Goal: Task Accomplishment & Management: Manage account settings

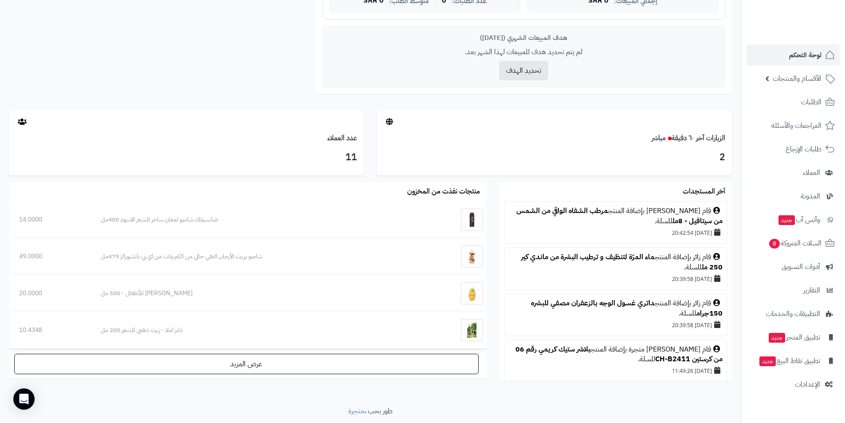
scroll to position [365, 0]
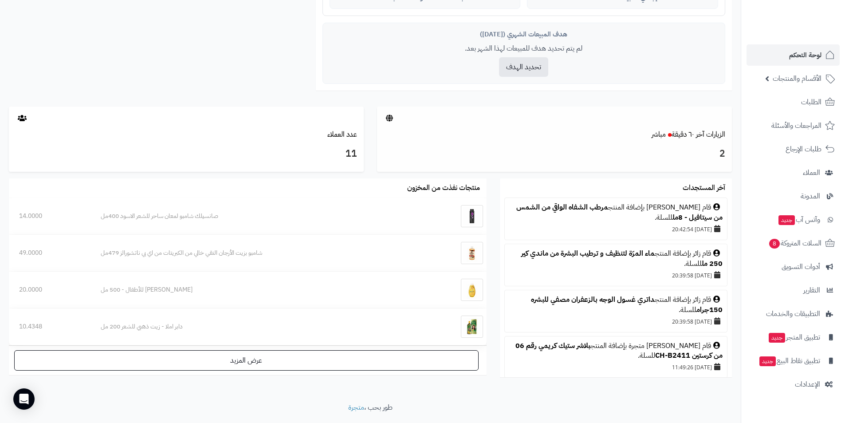
click at [719, 156] on h3 "2" at bounding box center [555, 153] width 342 height 15
click at [447, 118] on div at bounding box center [554, 118] width 355 height 24
click at [691, 134] on link "الزيارات آخر ٦٠ دقيقة مباشر" at bounding box center [689, 134] width 74 height 11
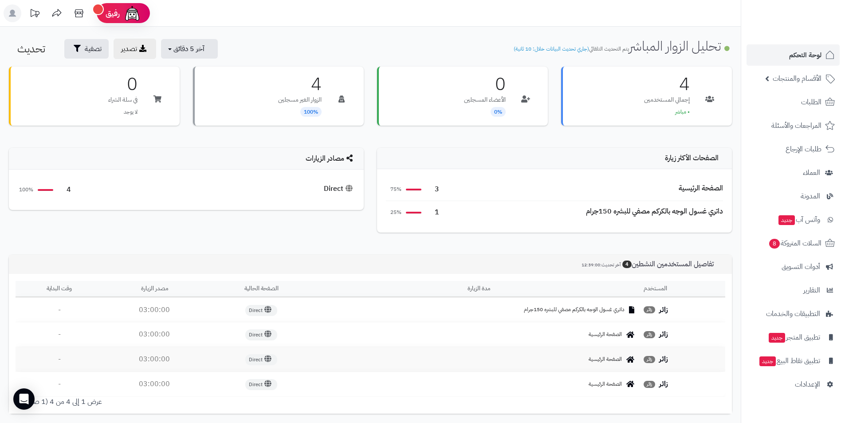
click at [549, 308] on span "داتري غسول الوجه بالكركم مصفي للبشره 150جرام" at bounding box center [574, 310] width 101 height 8
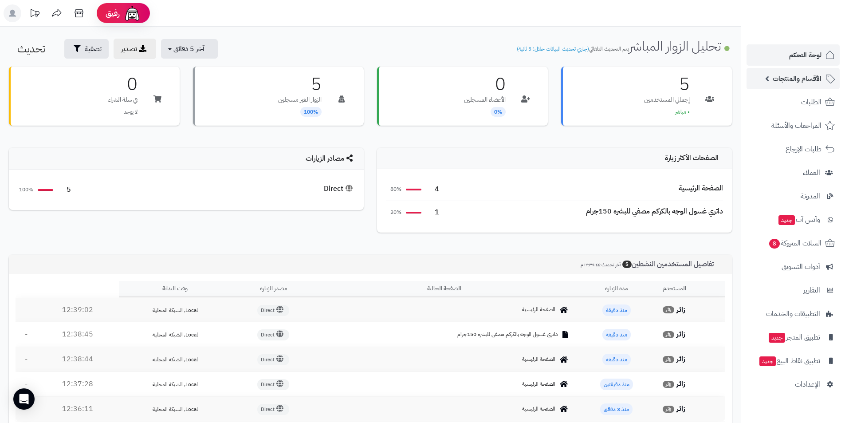
click at [800, 80] on span "الأقسام والمنتجات" at bounding box center [797, 78] width 49 height 12
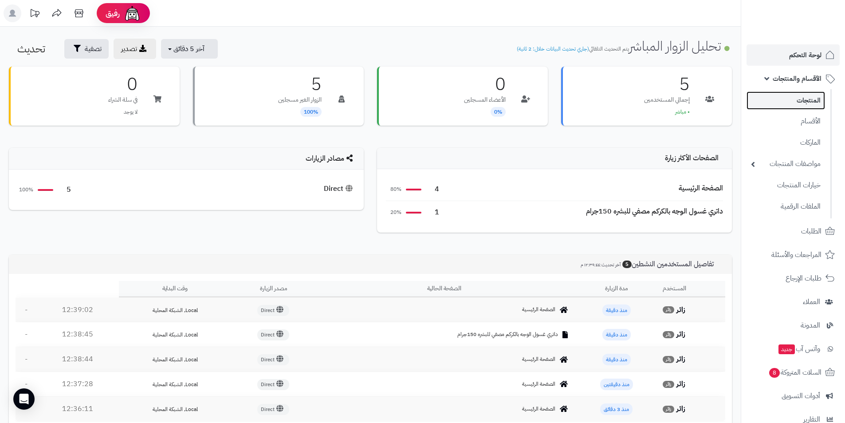
click at [803, 103] on link "المنتجات" at bounding box center [785, 100] width 79 height 18
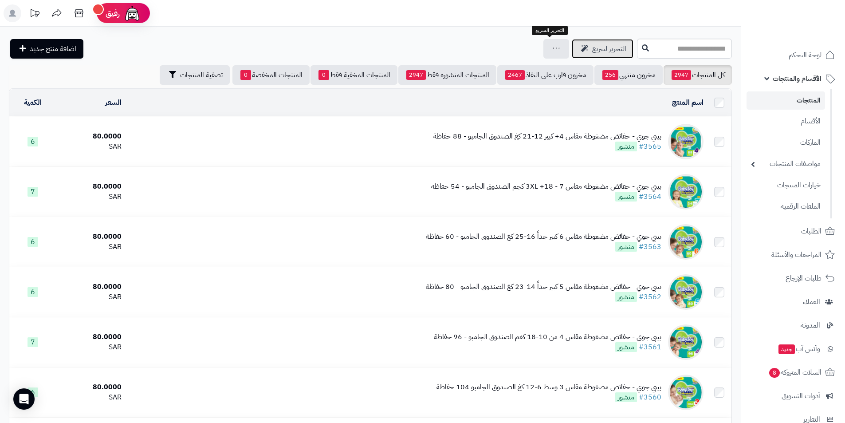
click at [572, 50] on link "التحرير لسريع" at bounding box center [603, 49] width 62 height 20
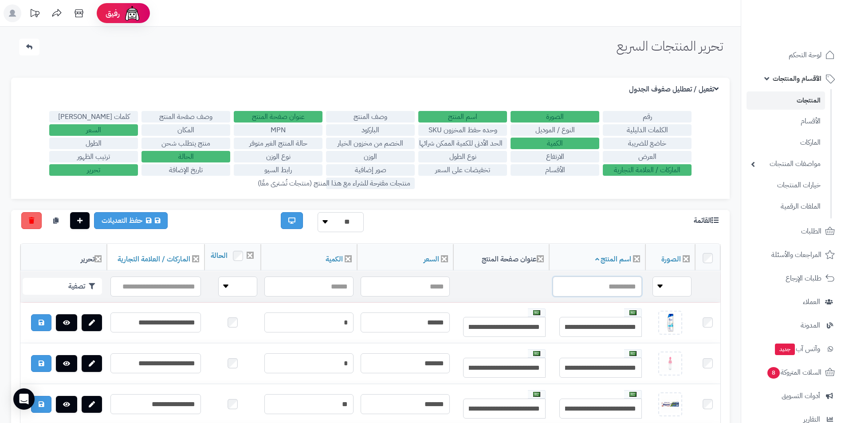
click at [605, 296] on input "text" at bounding box center [597, 286] width 89 height 20
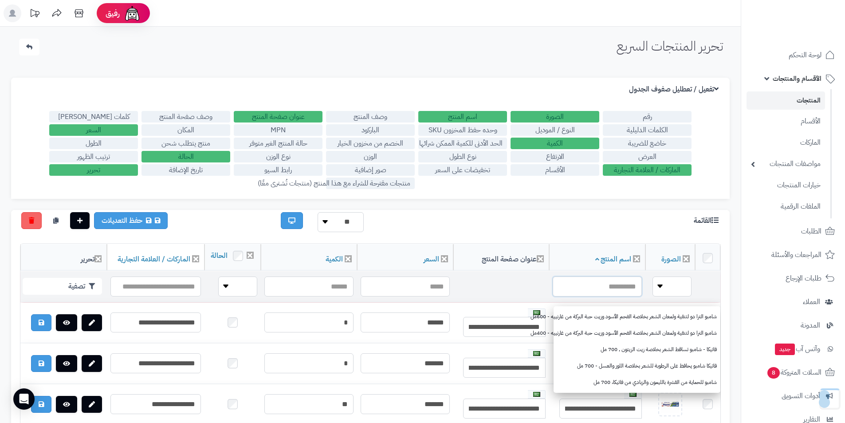
paste input "**********"
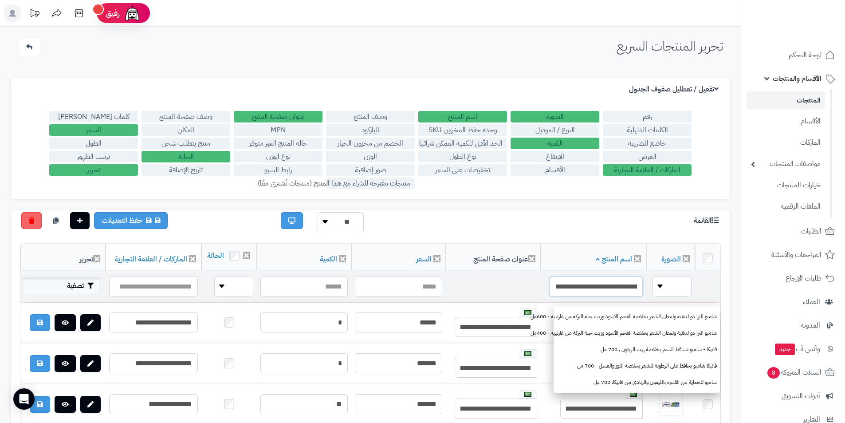
type input "**********"
click at [77, 294] on button "تصفية" at bounding box center [62, 285] width 78 height 17
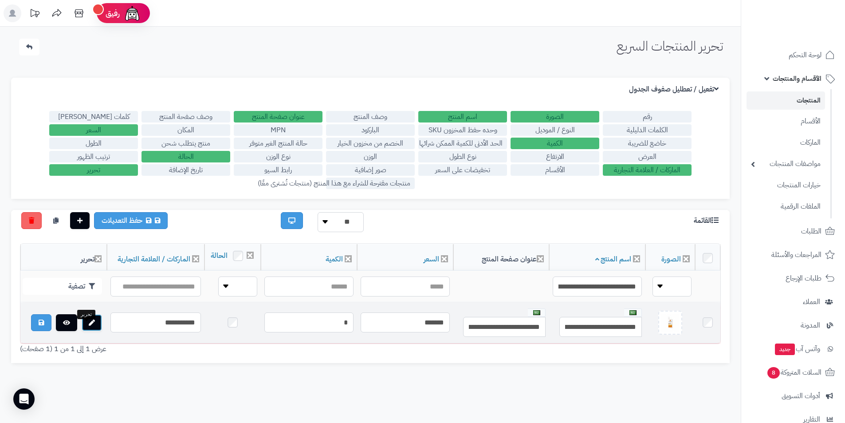
click at [90, 331] on link at bounding box center [92, 322] width 20 height 17
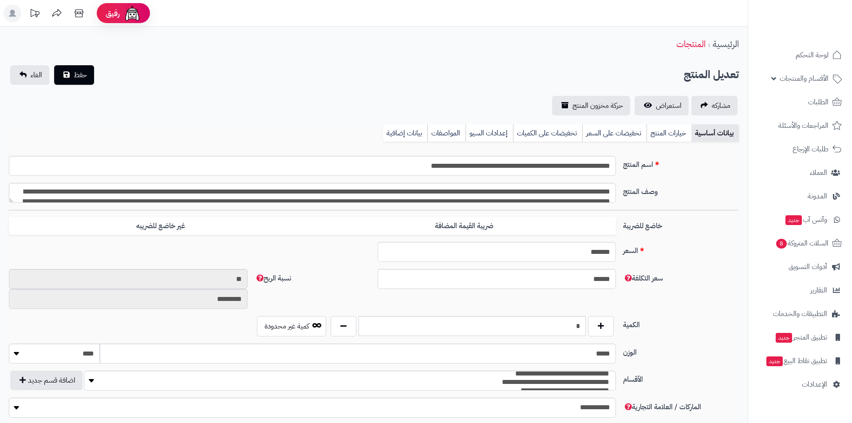
type input "*****"
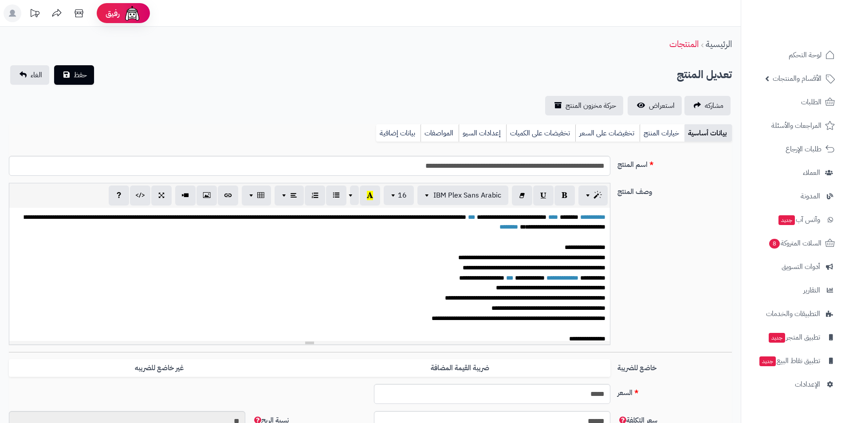
scroll to position [259, 0]
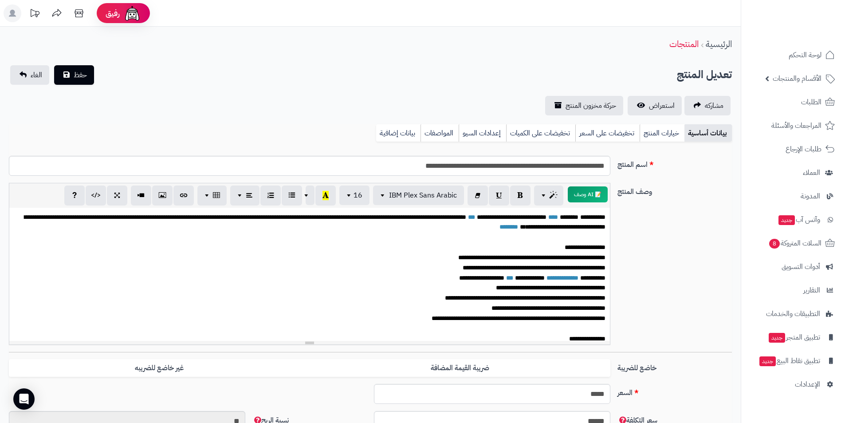
click at [580, 217] on span "**********" at bounding box center [592, 217] width 25 height 6
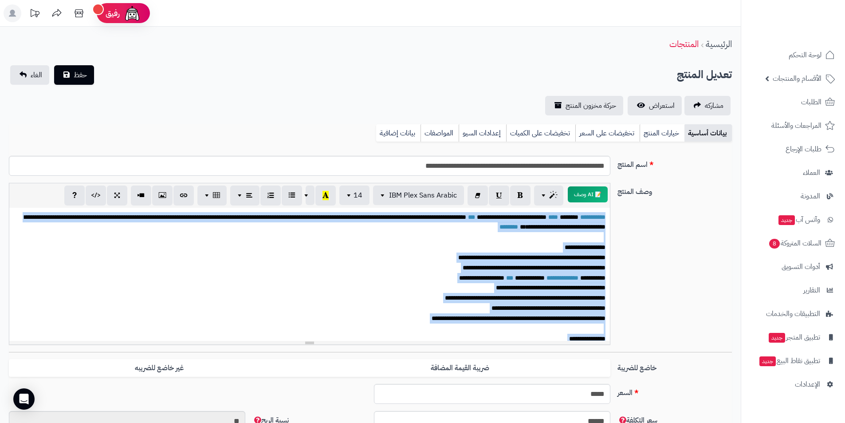
copy div "**********"
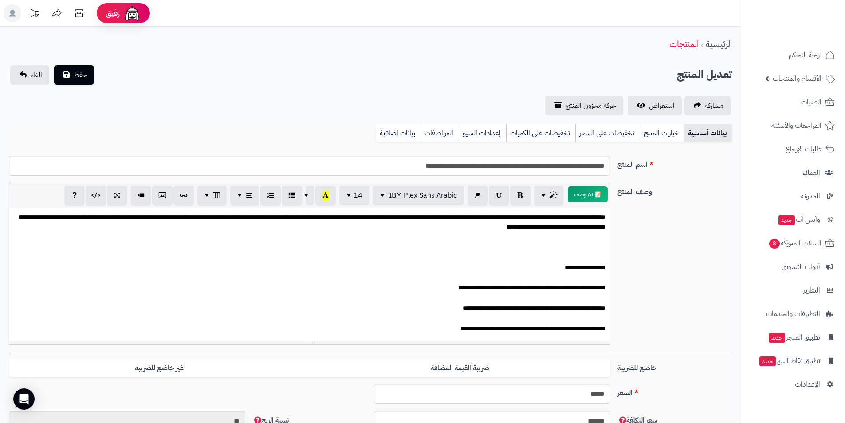
scroll to position [297, 0]
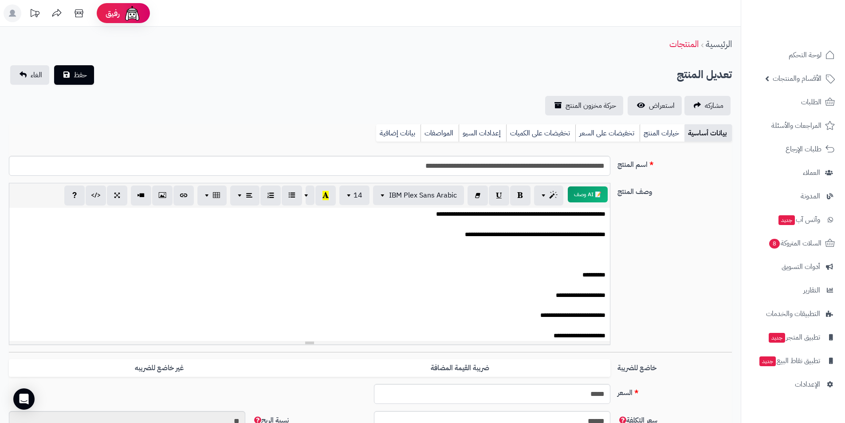
click at [577, 262] on p at bounding box center [310, 264] width 592 height 10
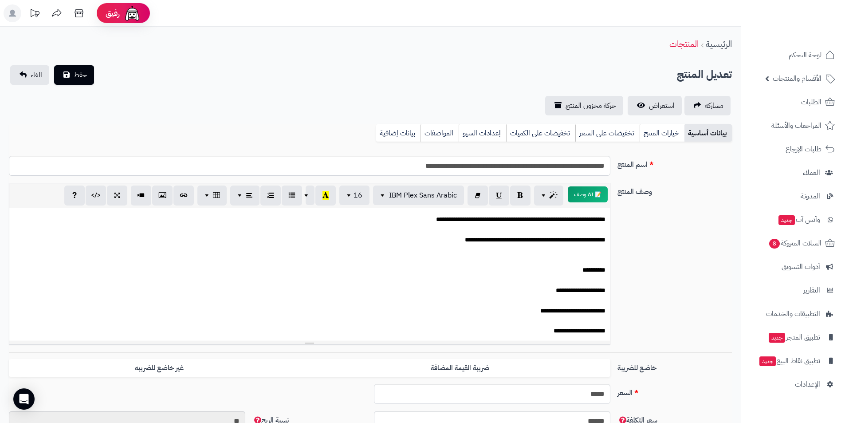
scroll to position [281, 0]
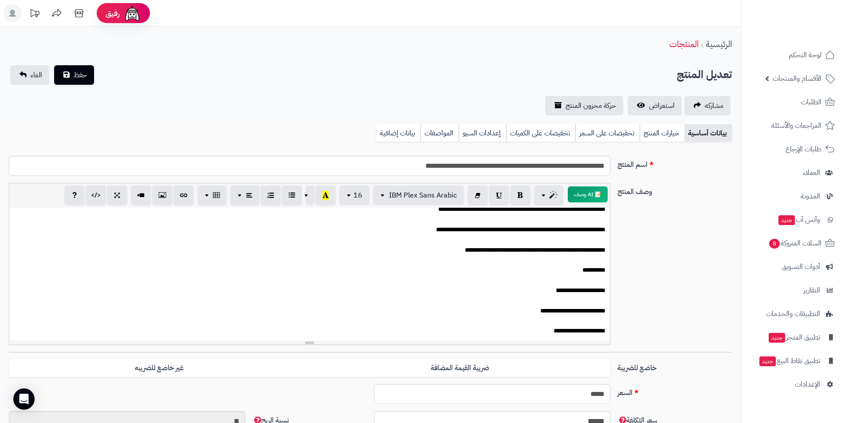
click at [597, 279] on p at bounding box center [310, 280] width 592 height 10
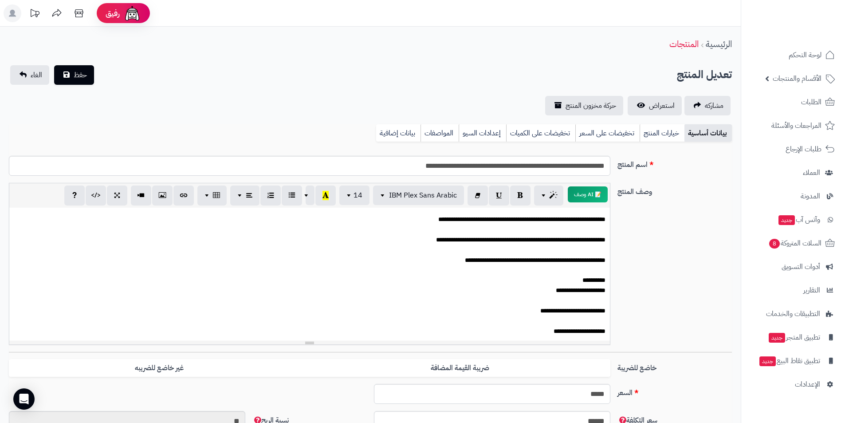
click at [595, 301] on p at bounding box center [310, 300] width 592 height 10
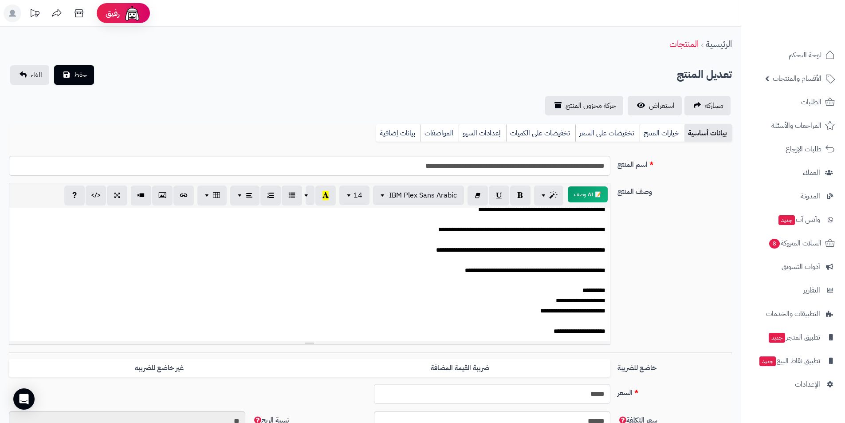
click at [597, 317] on p at bounding box center [310, 321] width 592 height 10
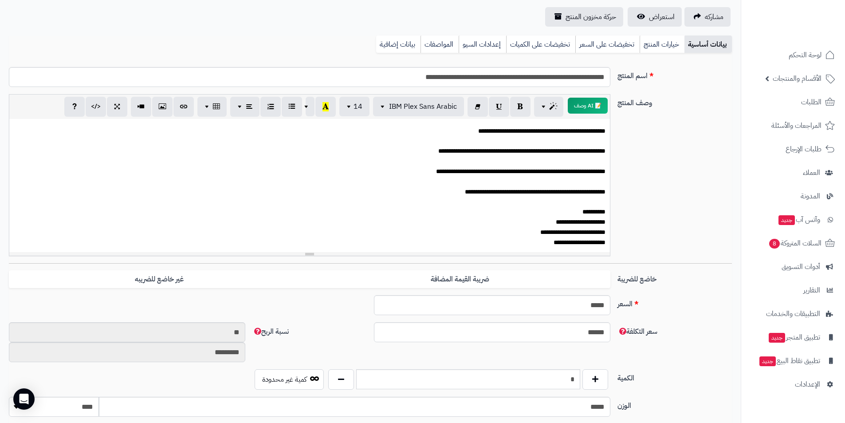
scroll to position [162, 0]
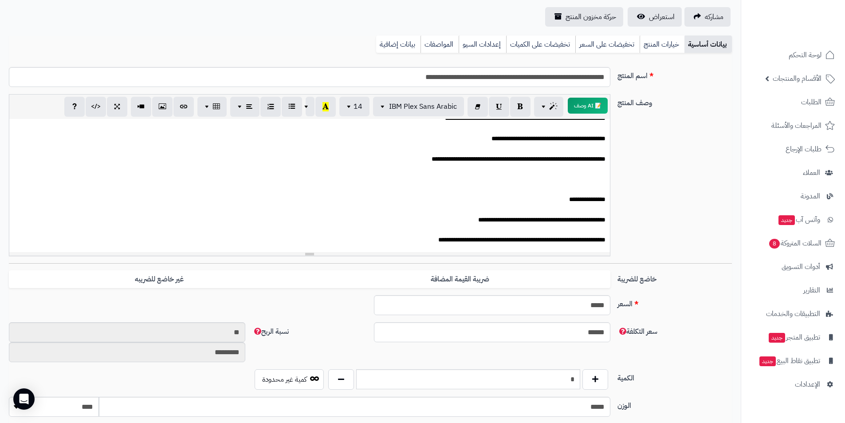
click at [592, 182] on p at bounding box center [310, 179] width 592 height 10
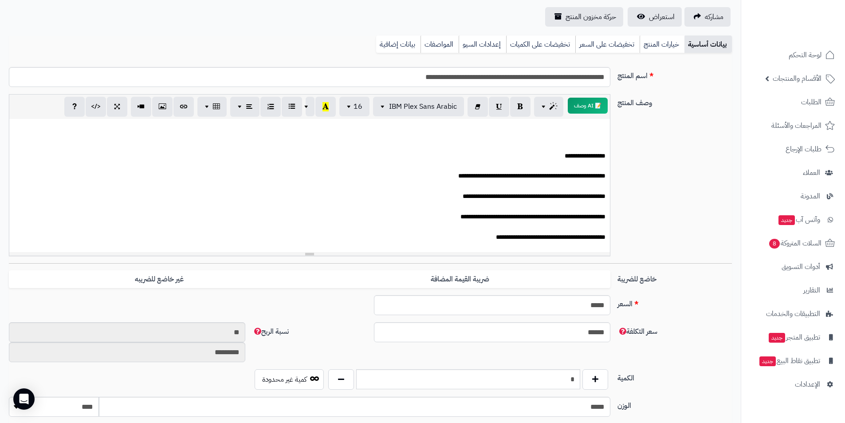
scroll to position [0, 0]
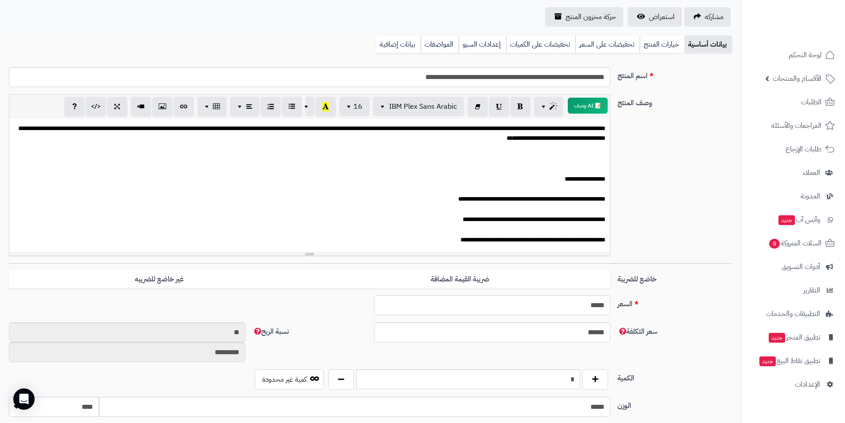
click at [598, 161] on p at bounding box center [310, 158] width 592 height 10
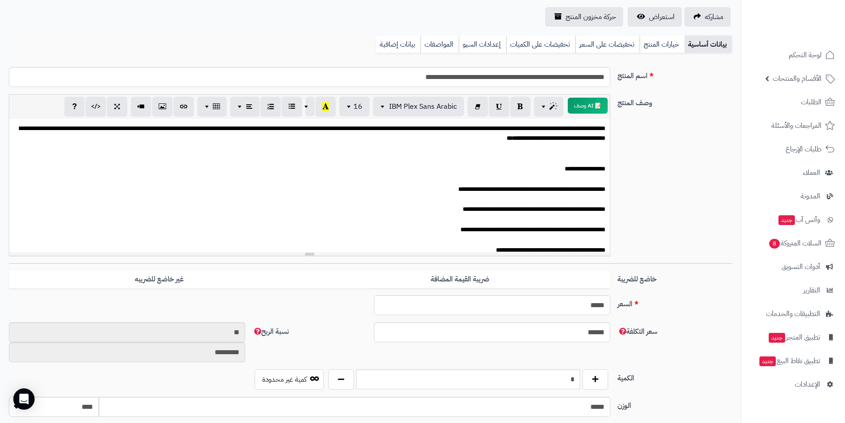
click at [599, 156] on p at bounding box center [310, 158] width 592 height 10
click at [599, 157] on p at bounding box center [310, 158] width 592 height 10
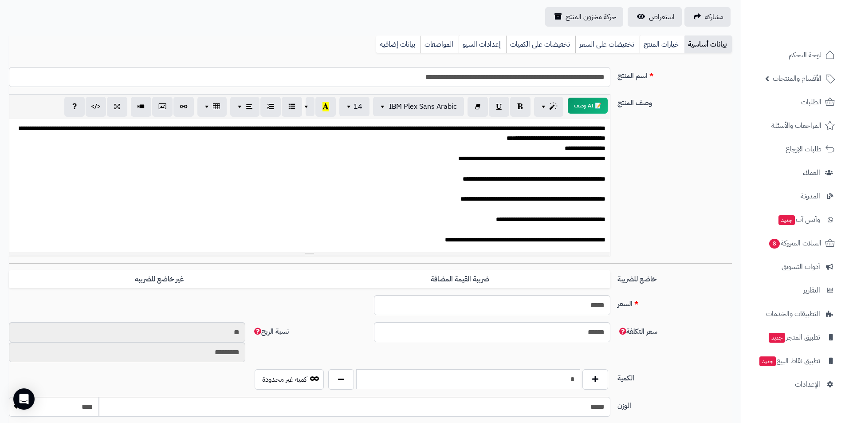
click at [599, 169] on p at bounding box center [310, 169] width 592 height 10
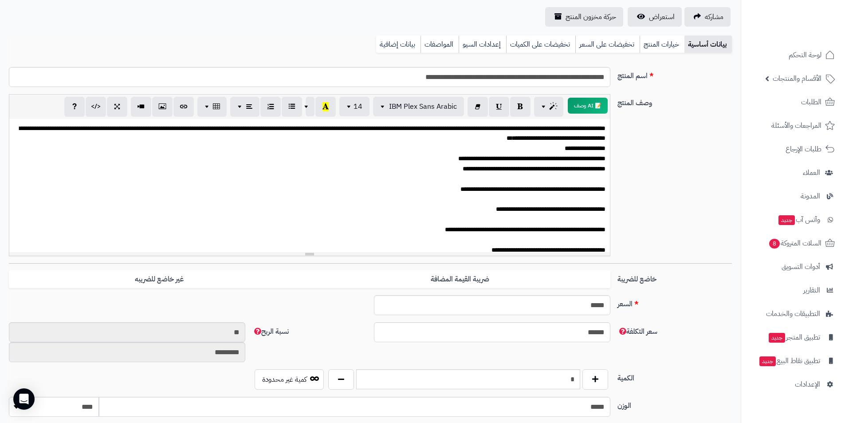
click at [598, 180] on p at bounding box center [310, 179] width 592 height 10
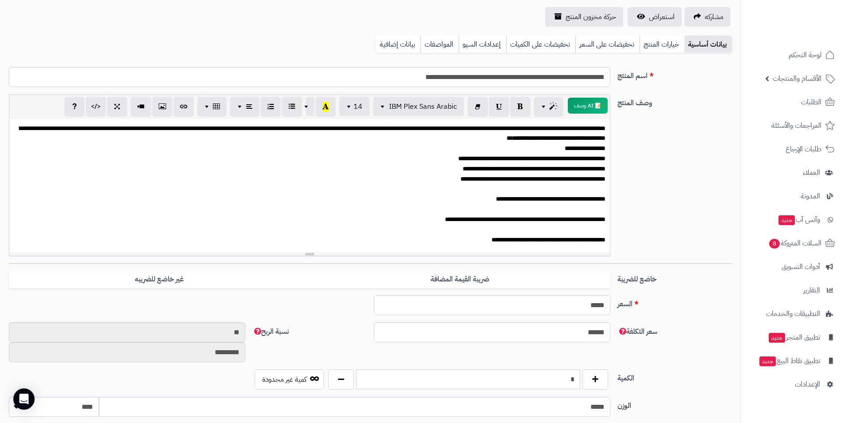
click at [597, 187] on p at bounding box center [310, 189] width 592 height 10
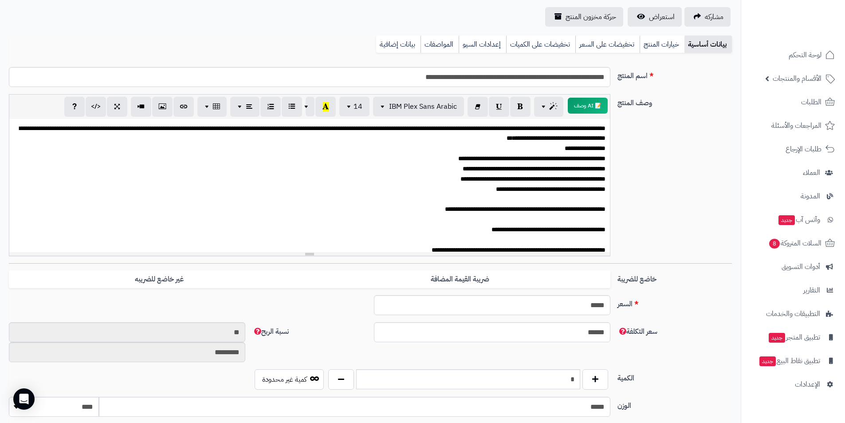
click at [598, 203] on p at bounding box center [310, 199] width 592 height 10
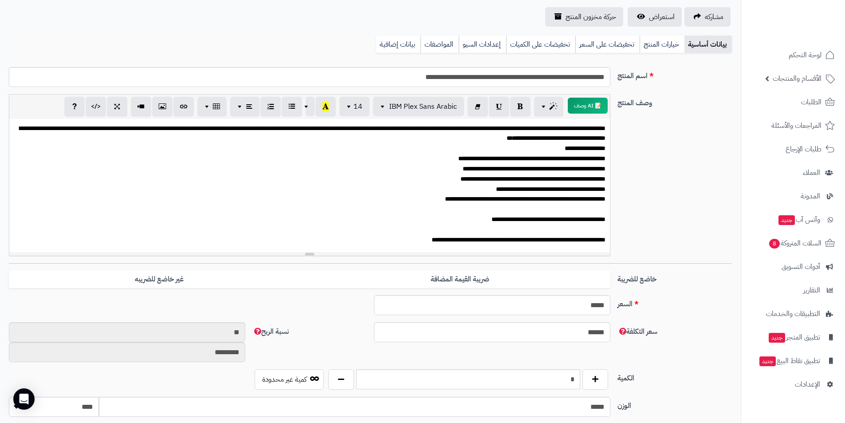
click at [599, 208] on p at bounding box center [310, 209] width 592 height 10
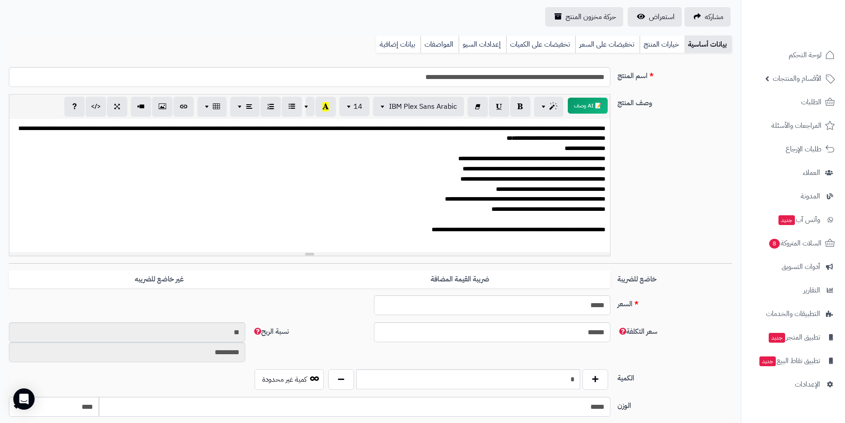
click at [599, 217] on p at bounding box center [310, 219] width 592 height 10
click at [596, 229] on p at bounding box center [310, 229] width 592 height 10
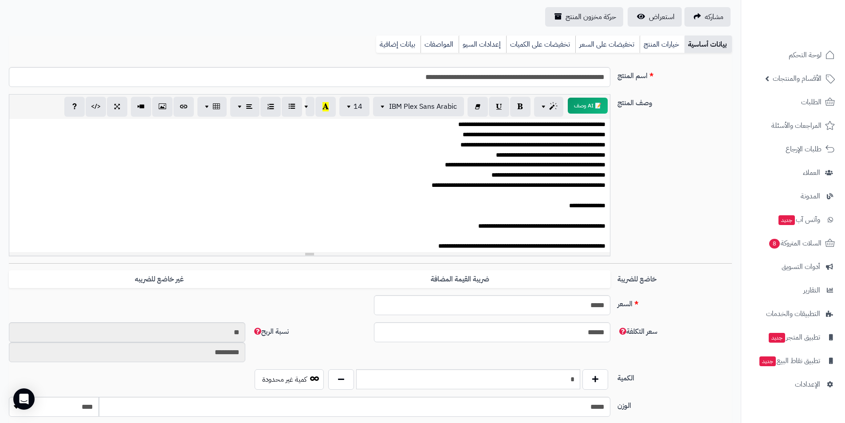
scroll to position [89, 0]
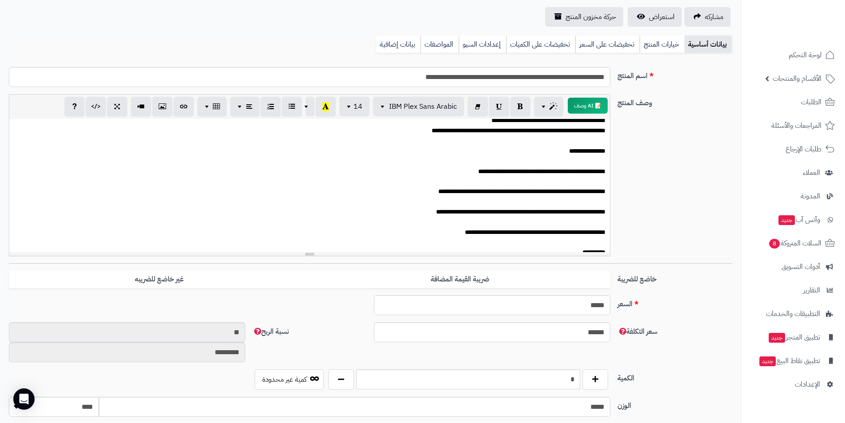
click at [593, 162] on p at bounding box center [310, 161] width 592 height 10
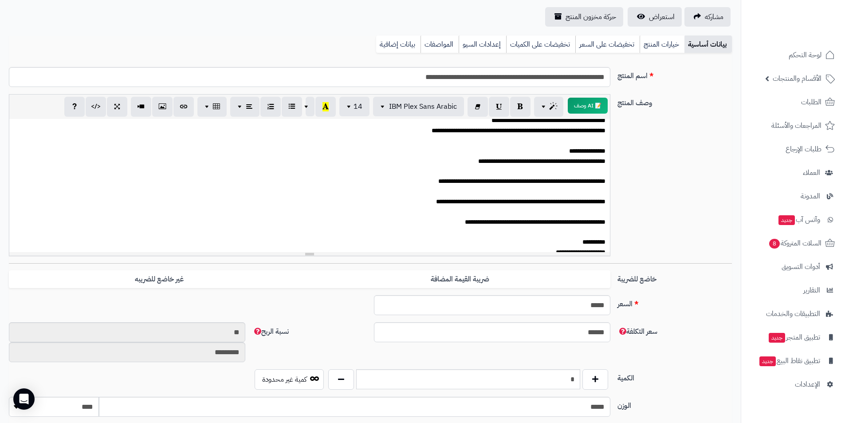
click at [599, 144] on p at bounding box center [310, 141] width 592 height 10
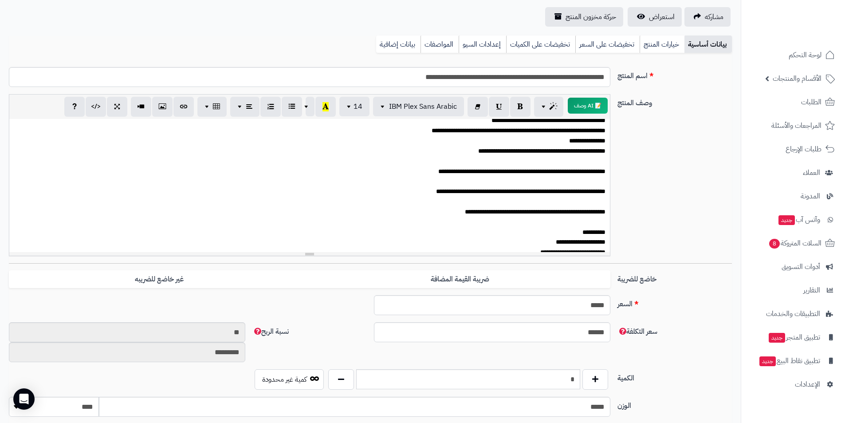
click at [595, 224] on p at bounding box center [310, 222] width 592 height 10
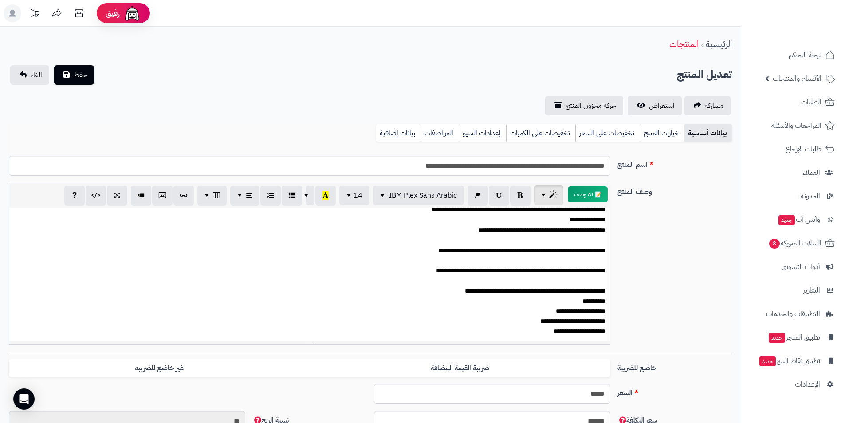
scroll to position [0, 0]
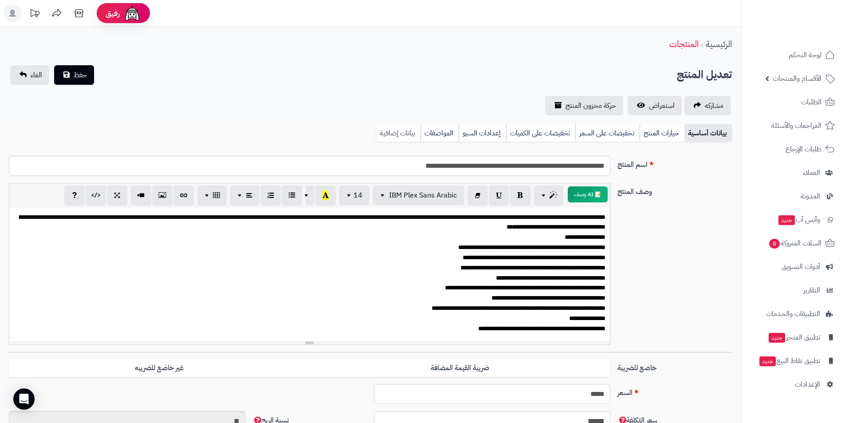
click at [393, 131] on link "بيانات إضافية" at bounding box center [398, 133] width 44 height 18
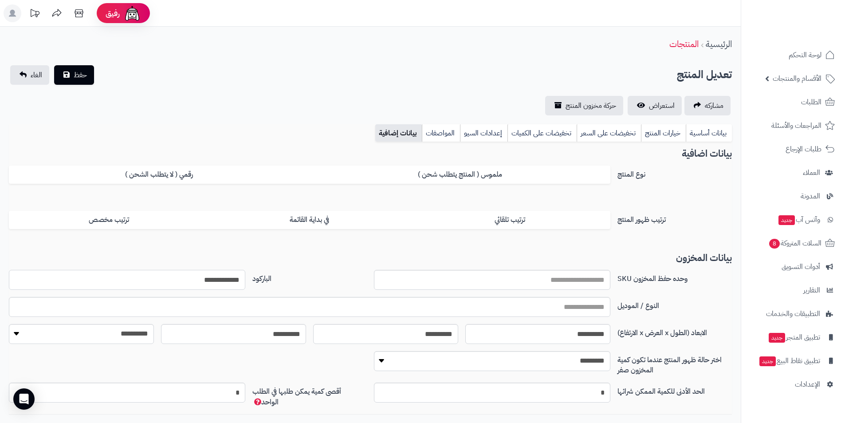
drag, startPoint x: 173, startPoint y: 277, endPoint x: 246, endPoint y: 273, distance: 73.3
click at [247, 273] on div "**********" at bounding box center [127, 280] width 244 height 20
paste input "**********"
type input "**********"
click at [713, 135] on link "بيانات أساسية" at bounding box center [709, 133] width 46 height 18
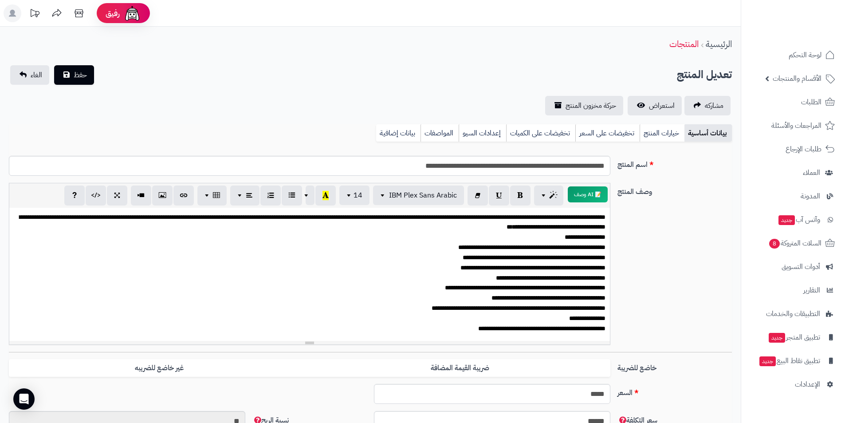
scroll to position [98, 0]
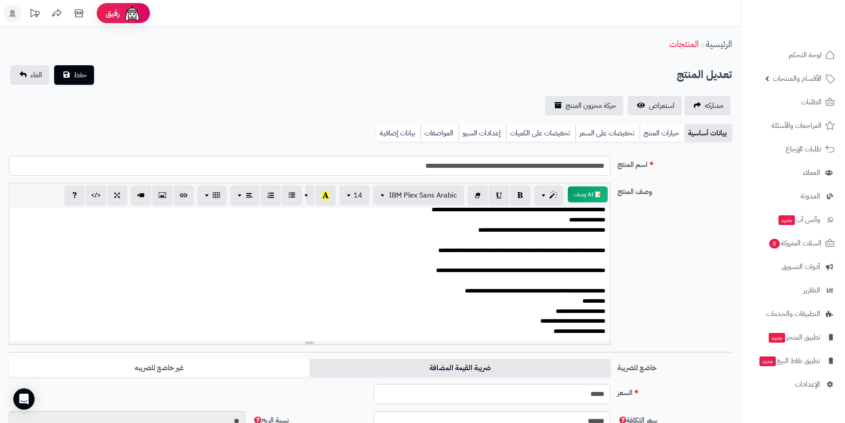
click at [400, 366] on label "ضريبة القيمة المضافة" at bounding box center [460, 368] width 301 height 18
drag, startPoint x: 210, startPoint y: 390, endPoint x: 366, endPoint y: 367, distance: 157.8
type input "**"
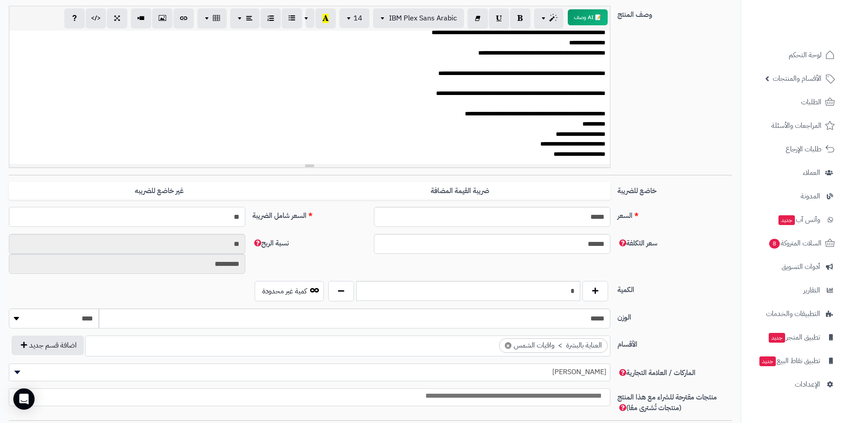
scroll to position [177, 0]
type input "**********"
type input "**"
drag, startPoint x: 558, startPoint y: 316, endPoint x: 715, endPoint y: 328, distance: 157.5
click at [719, 330] on div "الوزن ***** ******** **** ***** *****" at bounding box center [370, 321] width 730 height 27
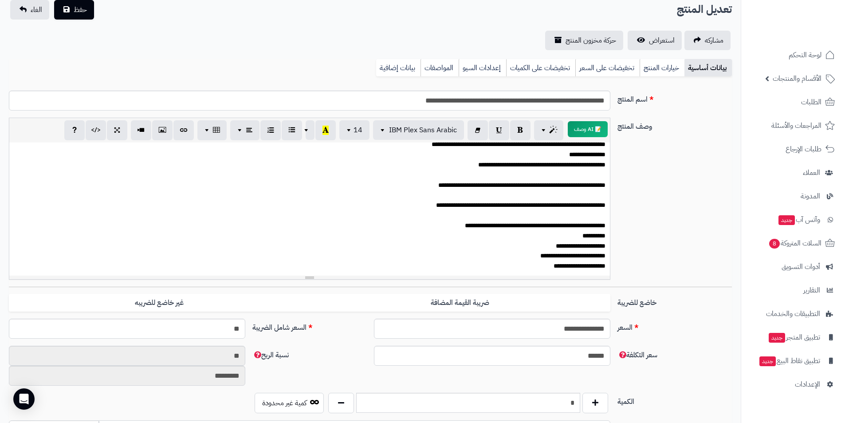
scroll to position [0, 0]
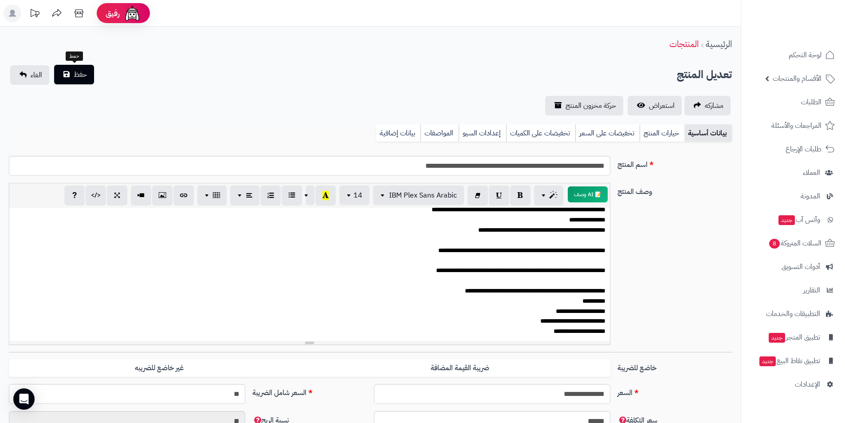
type input "***"
click at [83, 78] on span "حفظ" at bounding box center [80, 74] width 13 height 11
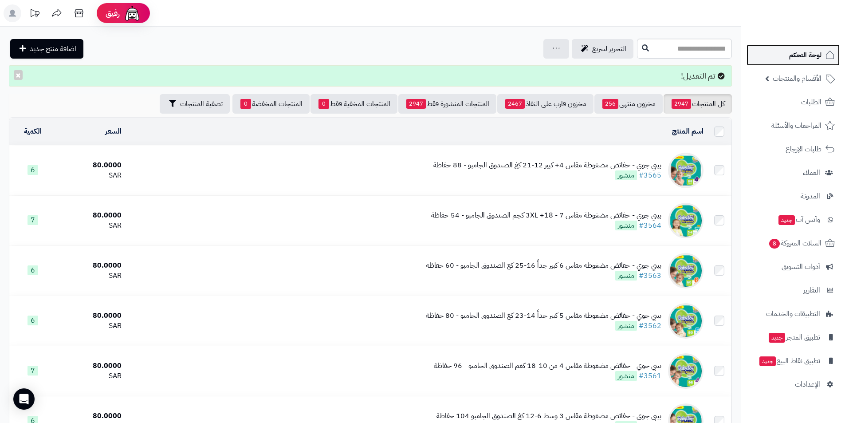
click at [794, 57] on span "لوحة التحكم" at bounding box center [805, 55] width 32 height 12
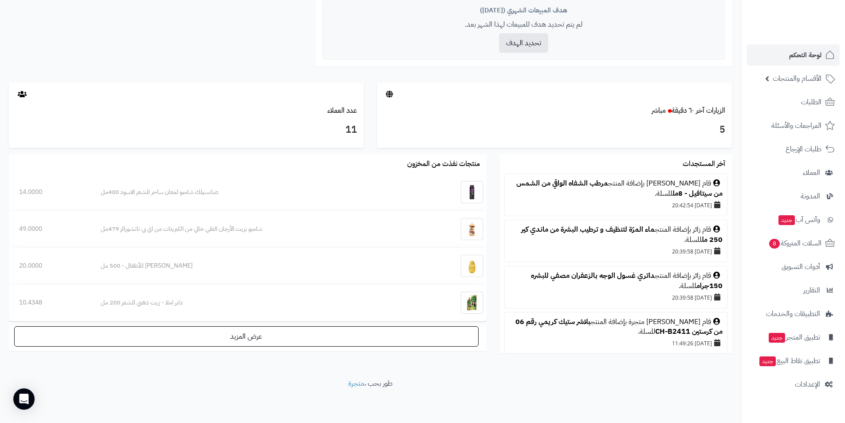
scroll to position [256, 0]
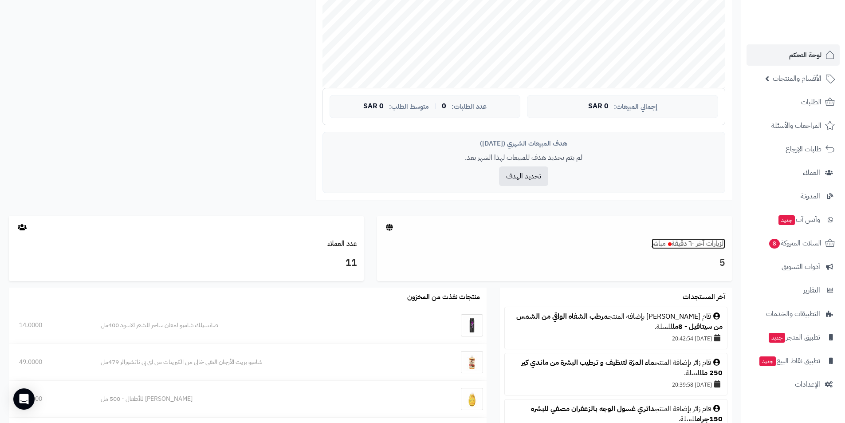
click at [665, 249] on link "الزيارات آخر ٦٠ دقيقة مباشر" at bounding box center [689, 243] width 74 height 11
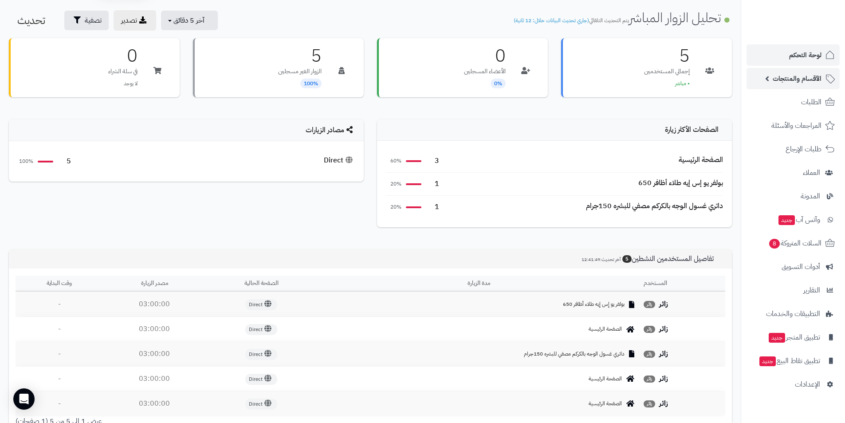
scroll to position [44, 0]
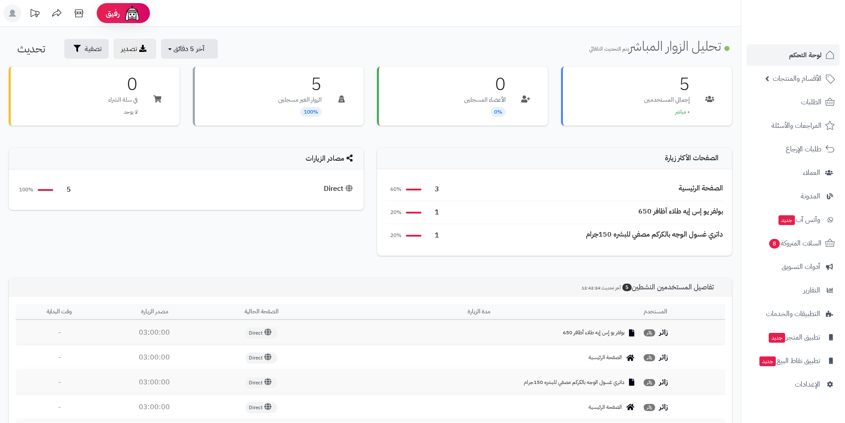
scroll to position [40, 0]
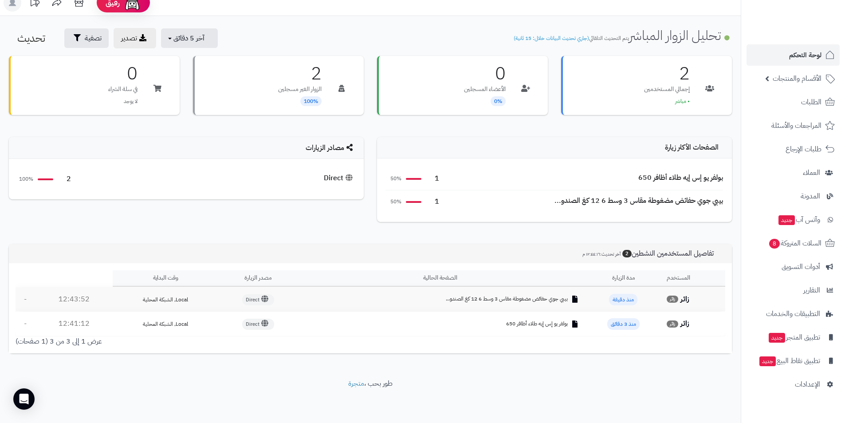
scroll to position [11, 0]
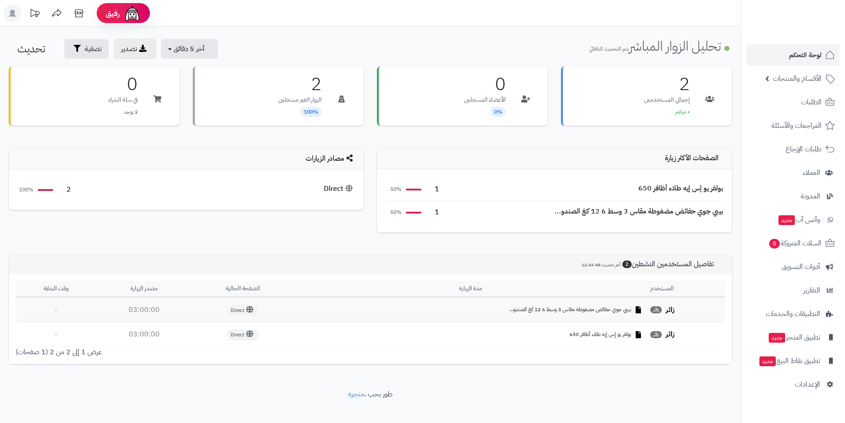
scroll to position [11, 0]
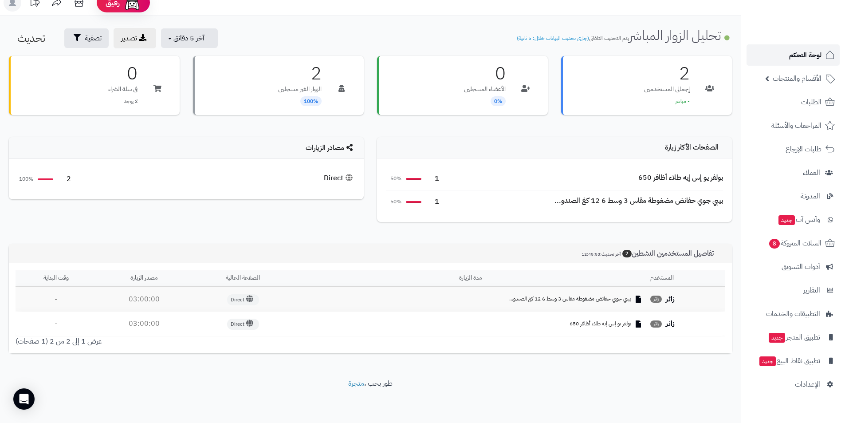
click at [799, 60] on span "لوحة التحكم" at bounding box center [805, 55] width 32 height 12
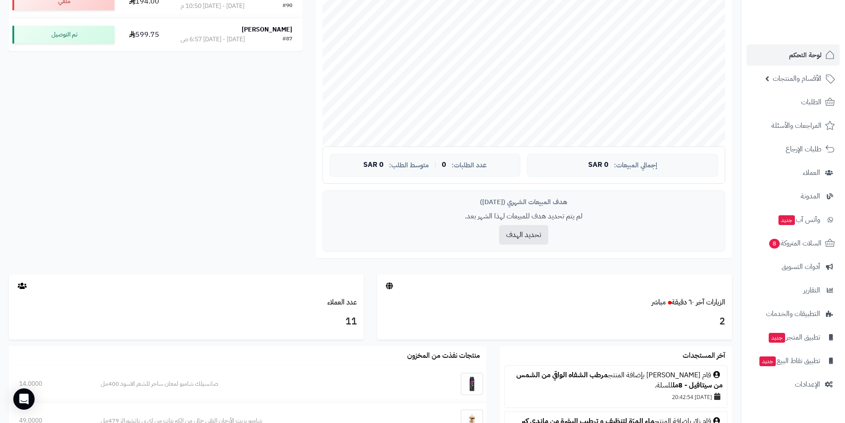
scroll to position [266, 0]
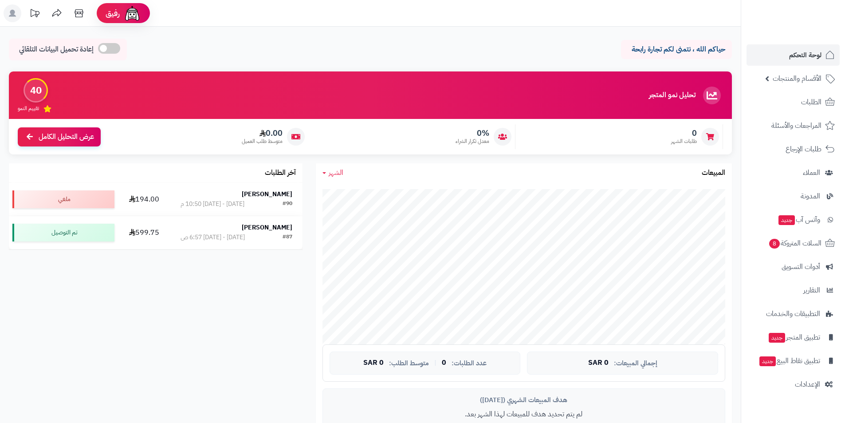
scroll to position [266, 0]
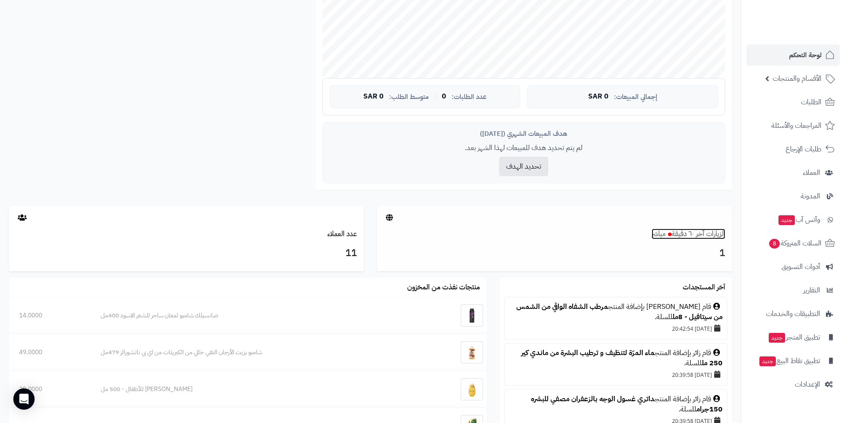
click at [655, 232] on small "مباشر" at bounding box center [659, 233] width 14 height 11
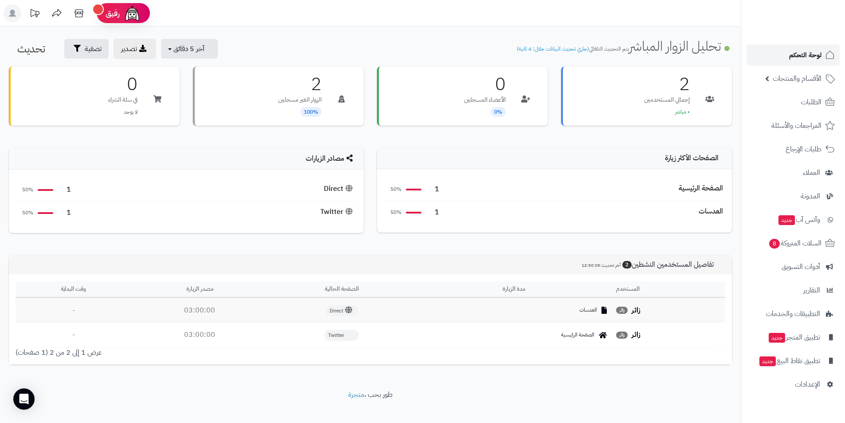
click at [801, 50] on span "لوحة التحكم" at bounding box center [805, 55] width 32 height 12
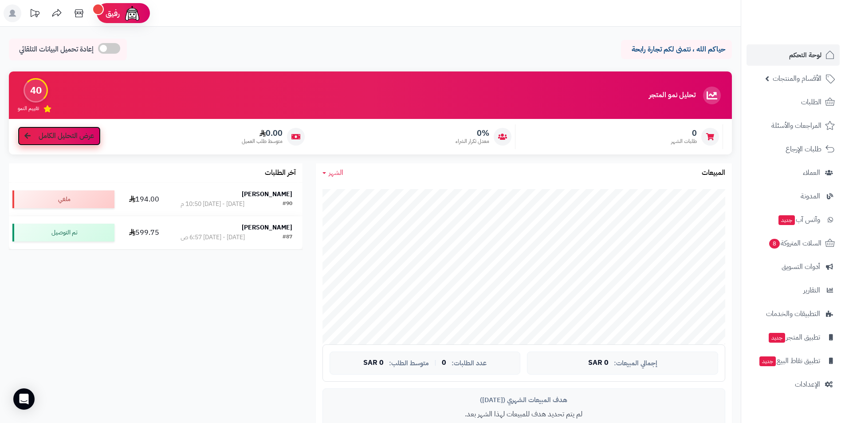
click at [33, 137] on link "عرض التحليل الكامل" at bounding box center [59, 135] width 83 height 19
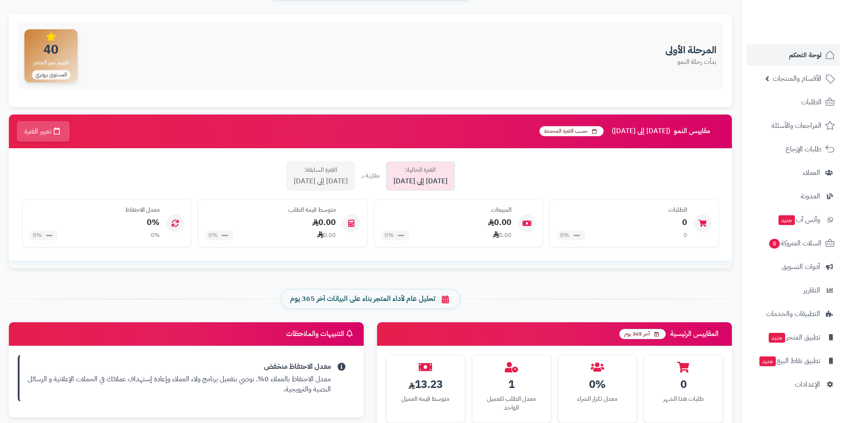
scroll to position [75, 0]
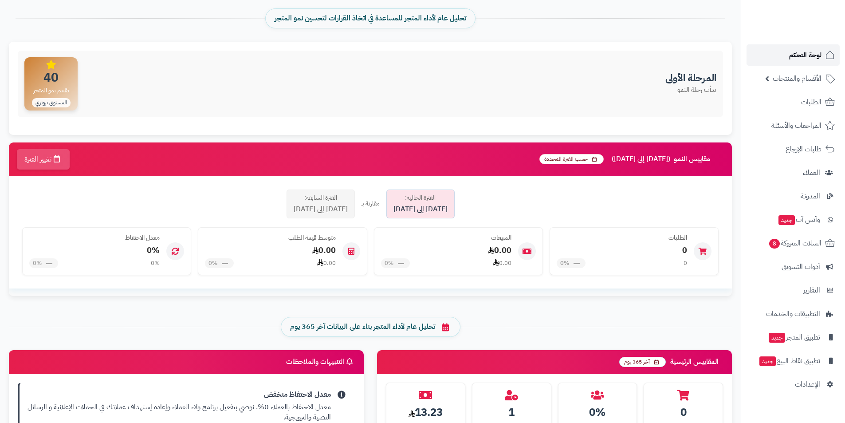
click at [801, 48] on link "لوحة التحكم" at bounding box center [792, 54] width 93 height 21
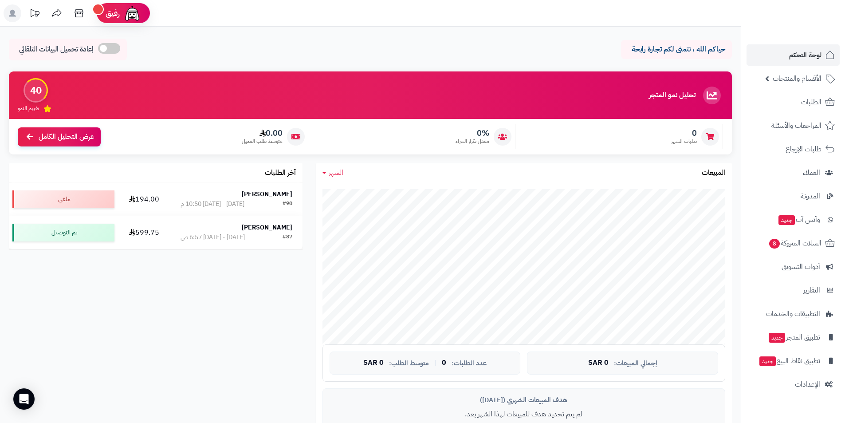
click at [109, 47] on span at bounding box center [109, 48] width 22 height 11
click at [56, 51] on span "تحديث تلقائي بعد: 4:58" at bounding box center [45, 49] width 58 height 12
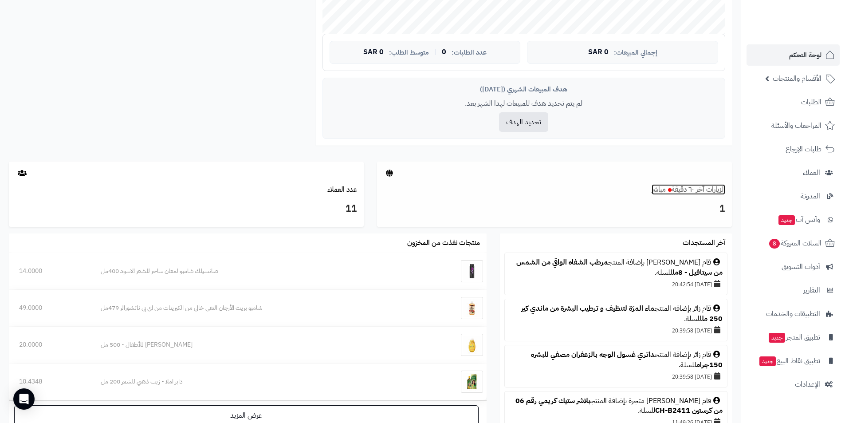
click at [673, 190] on link "الزيارات آخر ٦٠ دقيقة مباشر" at bounding box center [689, 189] width 74 height 11
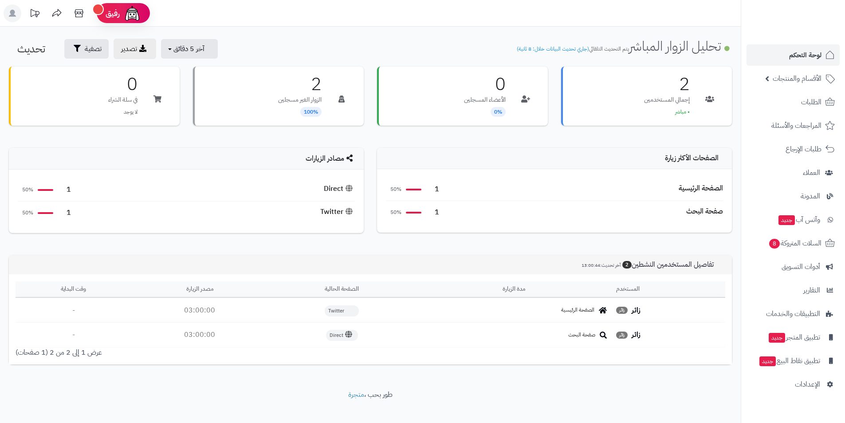
drag, startPoint x: 349, startPoint y: 312, endPoint x: 328, endPoint y: 311, distance: 20.9
click at [328, 311] on span "Twitter" at bounding box center [342, 310] width 34 height 11
copy span "Twitter"
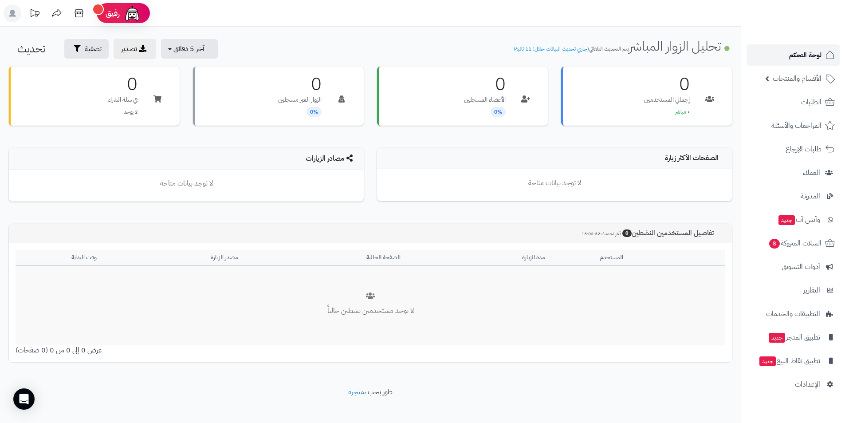
click at [806, 60] on span "لوحة التحكم" at bounding box center [805, 55] width 32 height 12
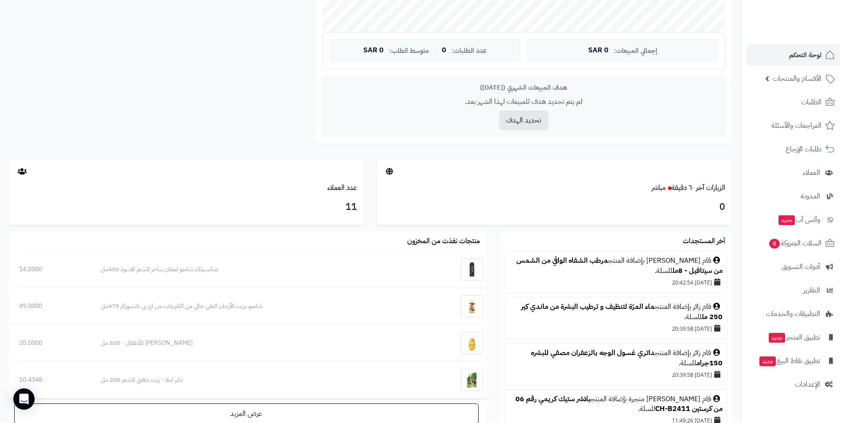
scroll to position [355, 0]
